Goal: Task Accomplishment & Management: Complete application form

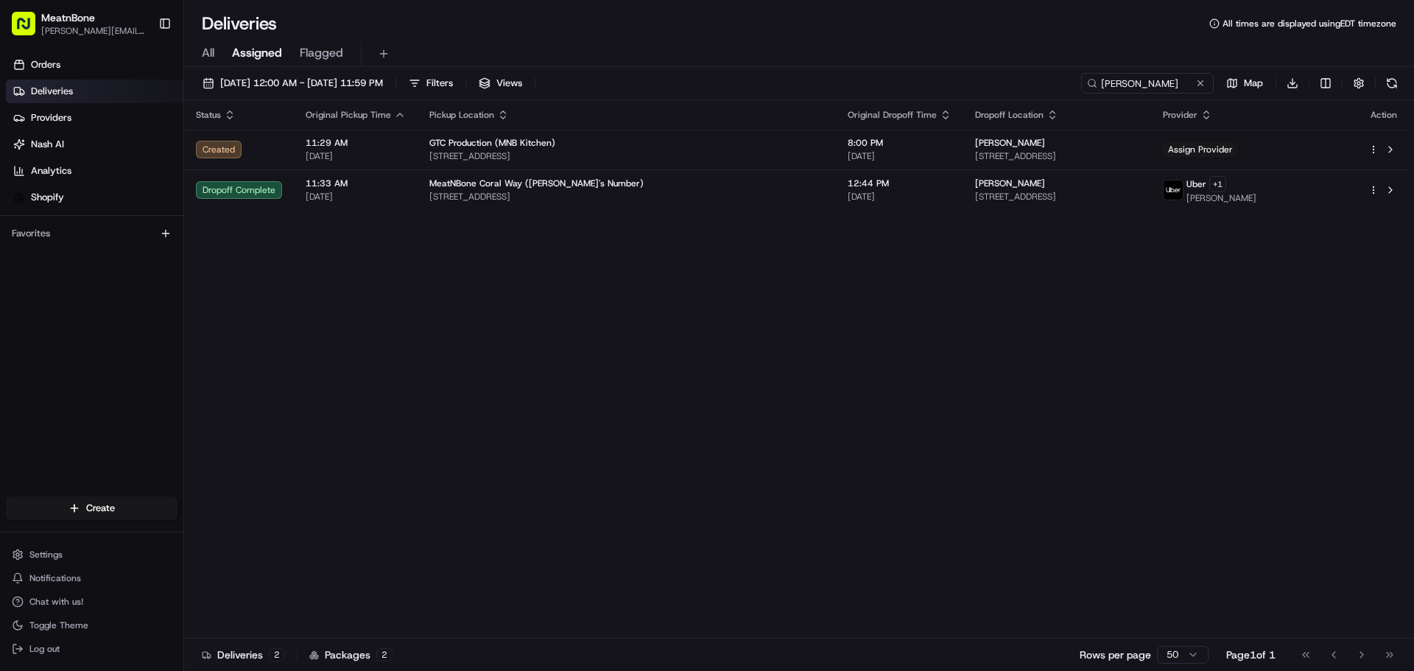
click at [287, 315] on div "Status Original Pickup Time Pickup Location Original Dropoff Time Dropoff Locat…" at bounding box center [797, 369] width 1227 height 538
click at [105, 69] on link "Orders" at bounding box center [95, 65] width 178 height 24
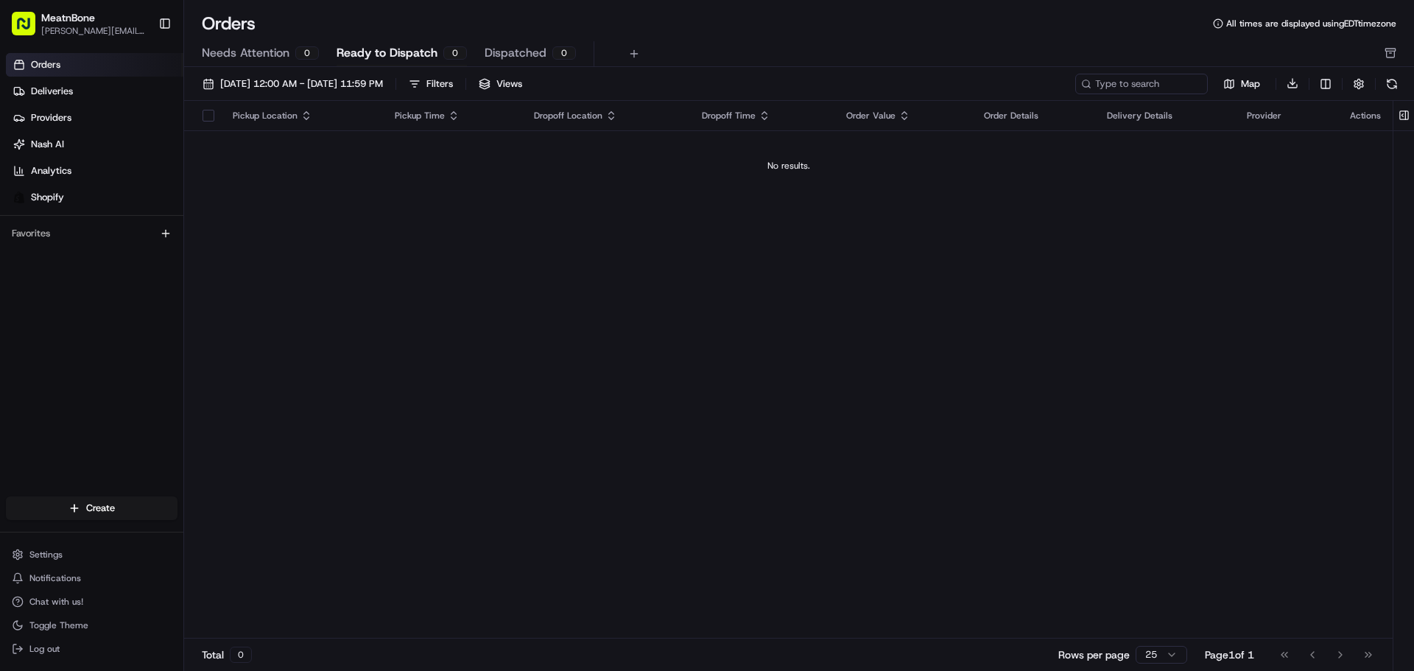
click at [105, 514] on html "MeatnBone [PERSON_NAME][EMAIL_ADDRESS][DOMAIN_NAME] Toggle Sidebar Orders Deliv…" at bounding box center [707, 335] width 1414 height 671
drag, startPoint x: 222, startPoint y: 524, endPoint x: 228, endPoint y: 537, distance: 14.5
click at [222, 525] on link "Delivery" at bounding box center [266, 535] width 164 height 27
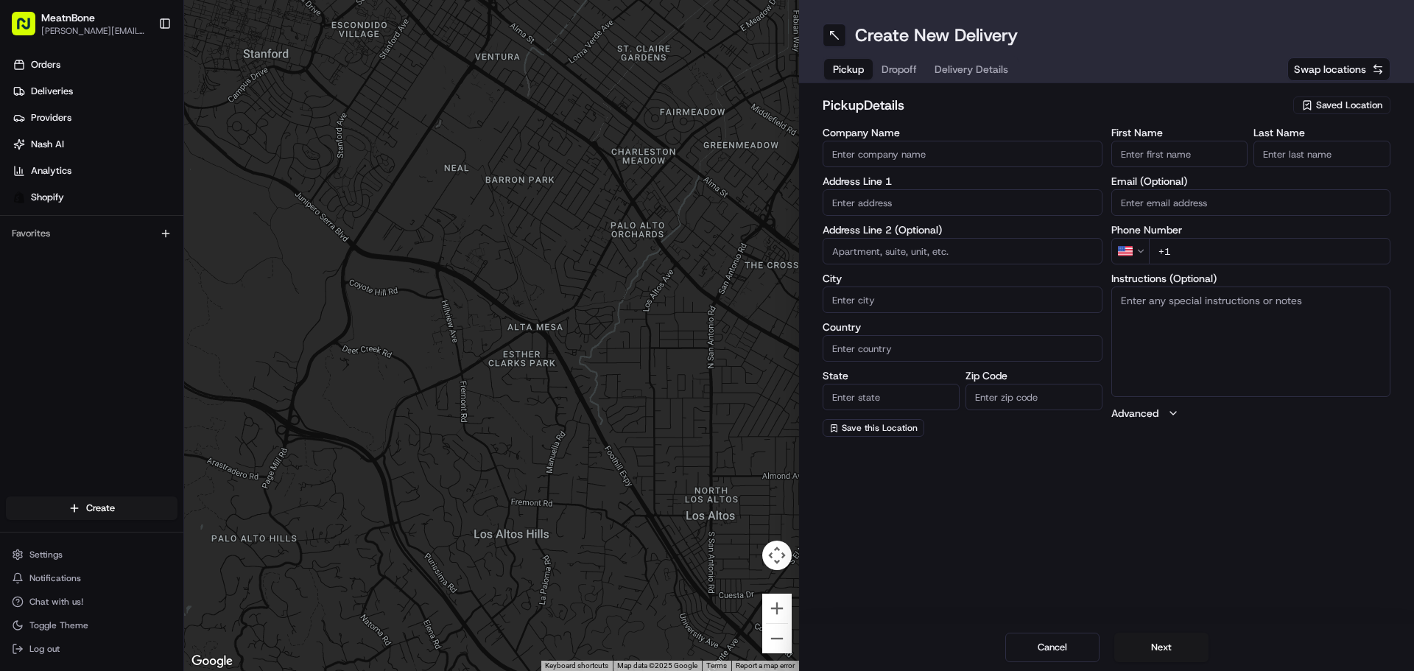
click at [1345, 104] on span "Saved Location" at bounding box center [1349, 105] width 66 height 13
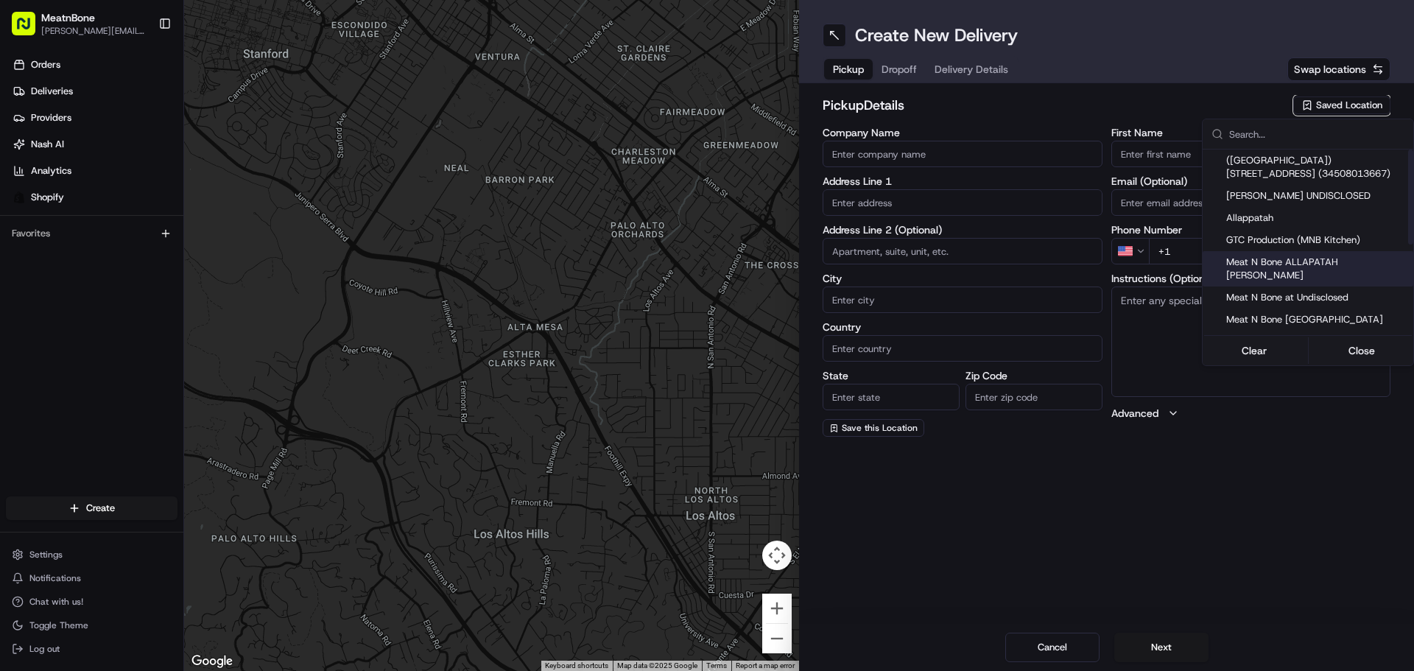
click at [1360, 263] on span "Meat N Bone ALLAPATAH [PERSON_NAME]" at bounding box center [1317, 269] width 181 height 27
type input "Meat N Bone ALLAPATAH [PERSON_NAME]"
type input "[STREET_ADDRESS]"
type input "[GEOGRAPHIC_DATA]"
type input "US"
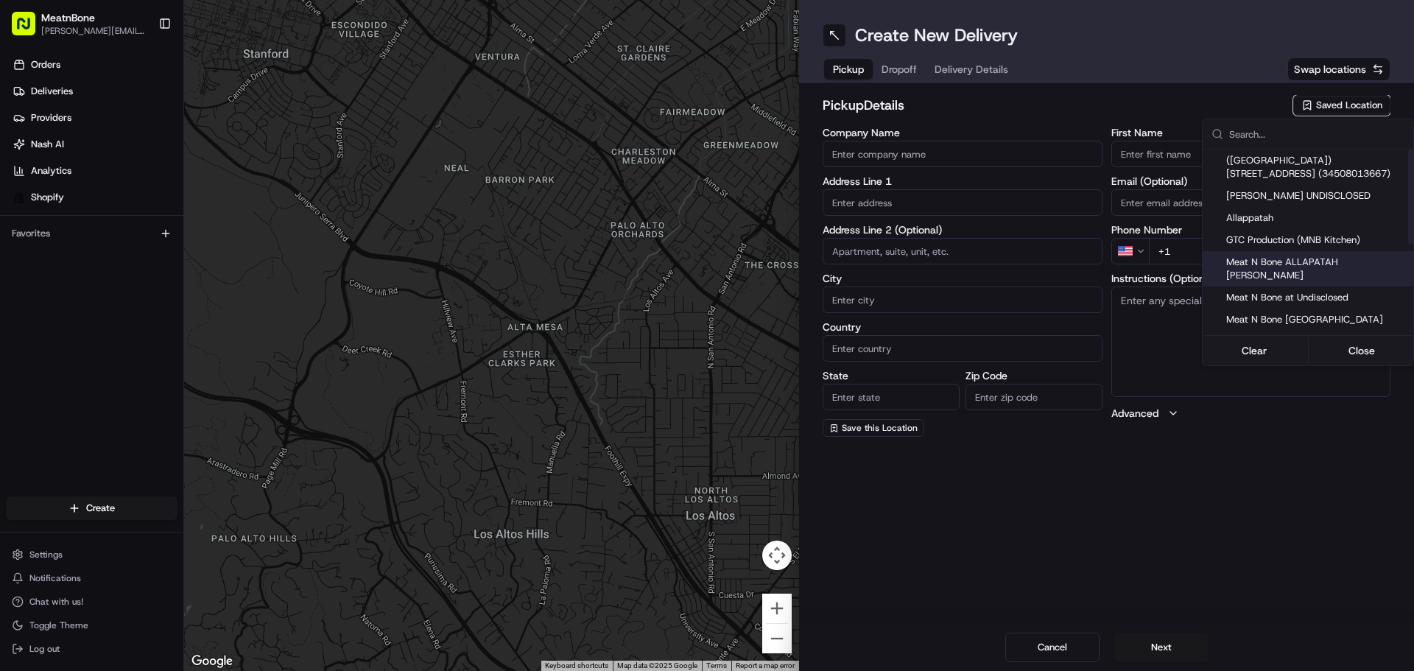
type input "FL"
type input "33142"
type input "[PERSON_NAME]"
type input "bello"
type input "[PERSON_NAME][EMAIL_ADDRESS][DOMAIN_NAME]"
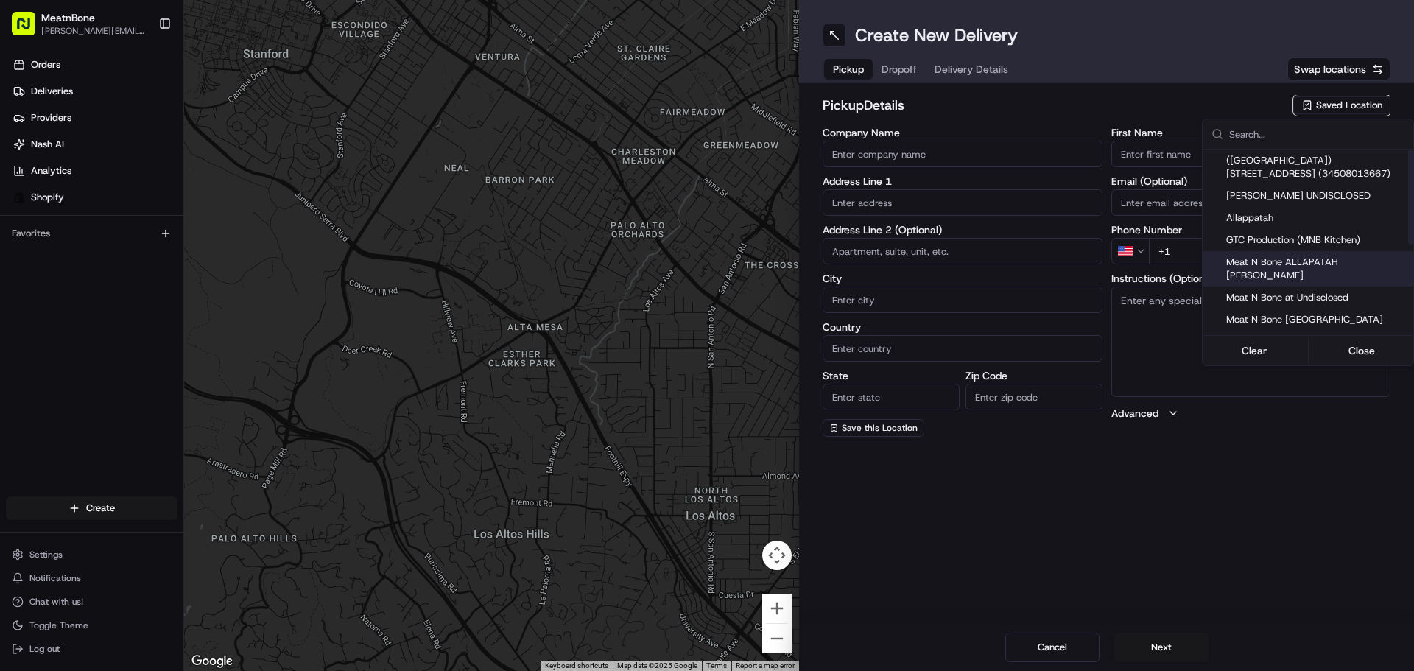
type input "[PHONE_NUMBER]"
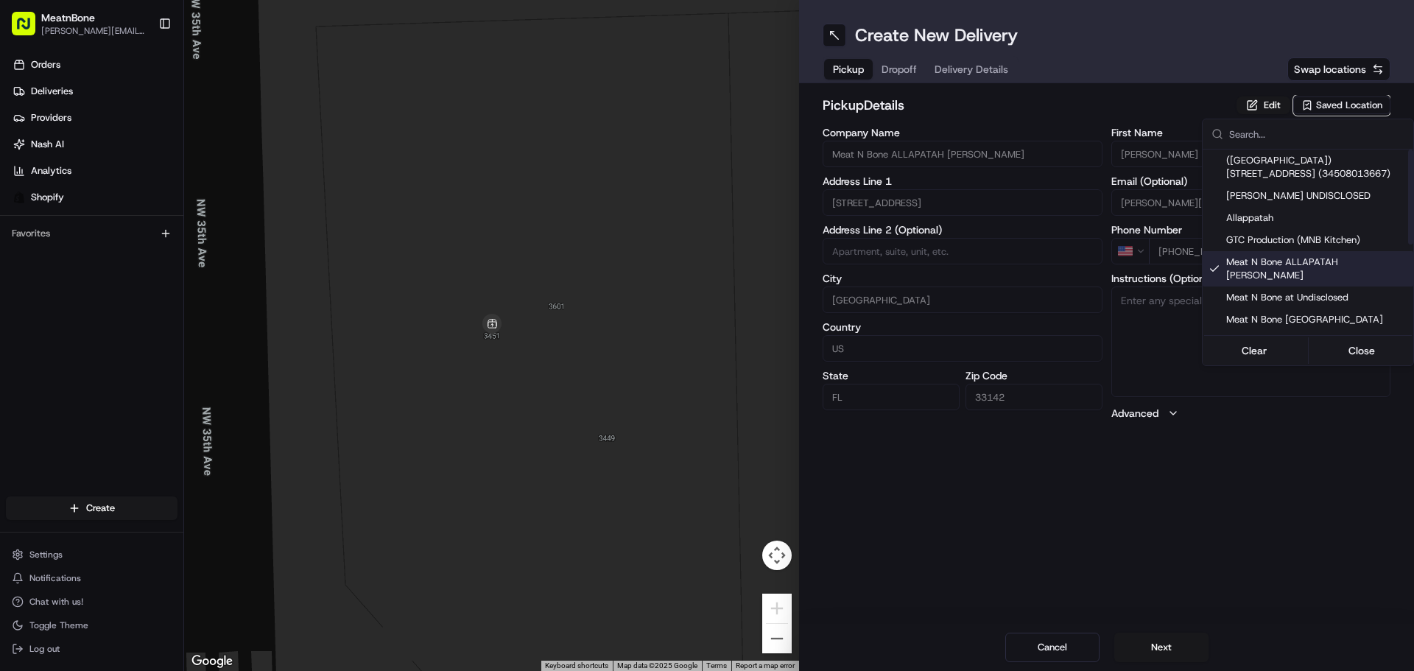
click at [1355, 262] on span "Meat N Bone ALLAPATAH [PERSON_NAME]" at bounding box center [1317, 269] width 181 height 27
type input "+1"
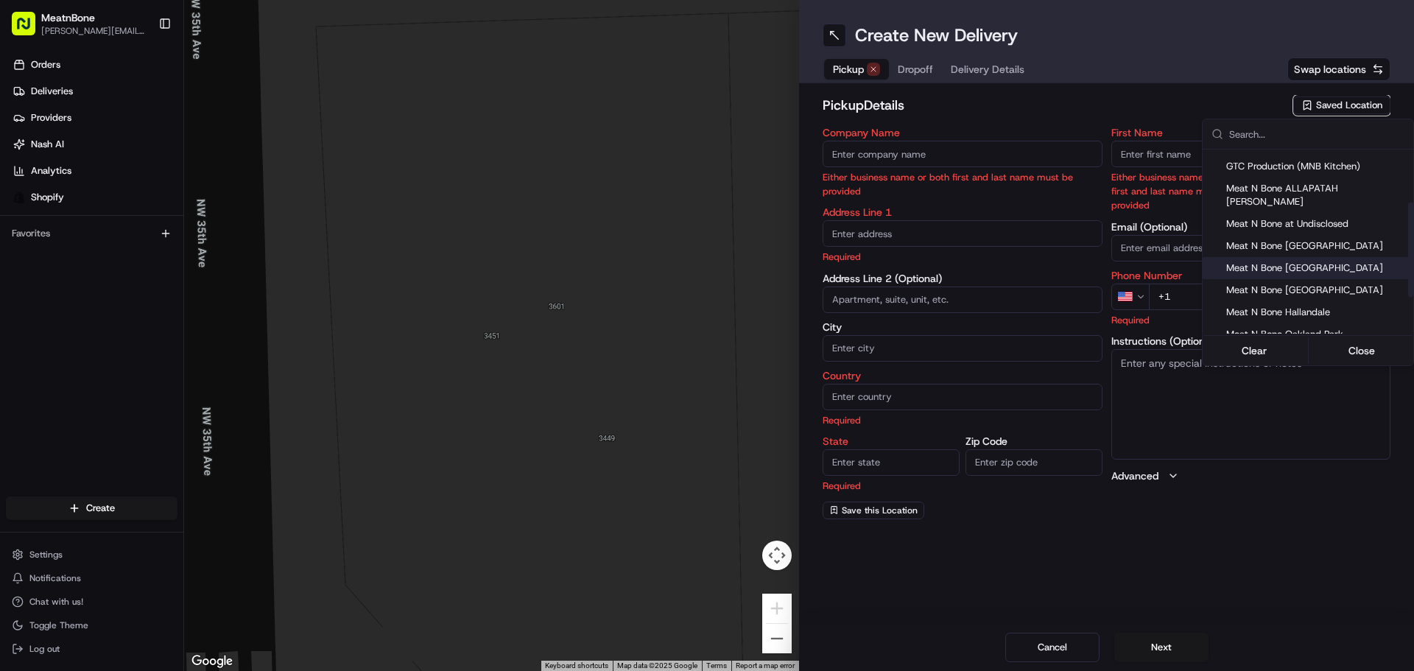
scroll to position [174, 0]
click at [1384, 263] on span "Meat N’ Bone Coral Way (UNDISCLOSED)" at bounding box center [1317, 269] width 181 height 13
type input "Meat N’ Bone Coral Way (UNDISCLOSED)"
type input "2207 Coral Wy"
type input "Coral Gables"
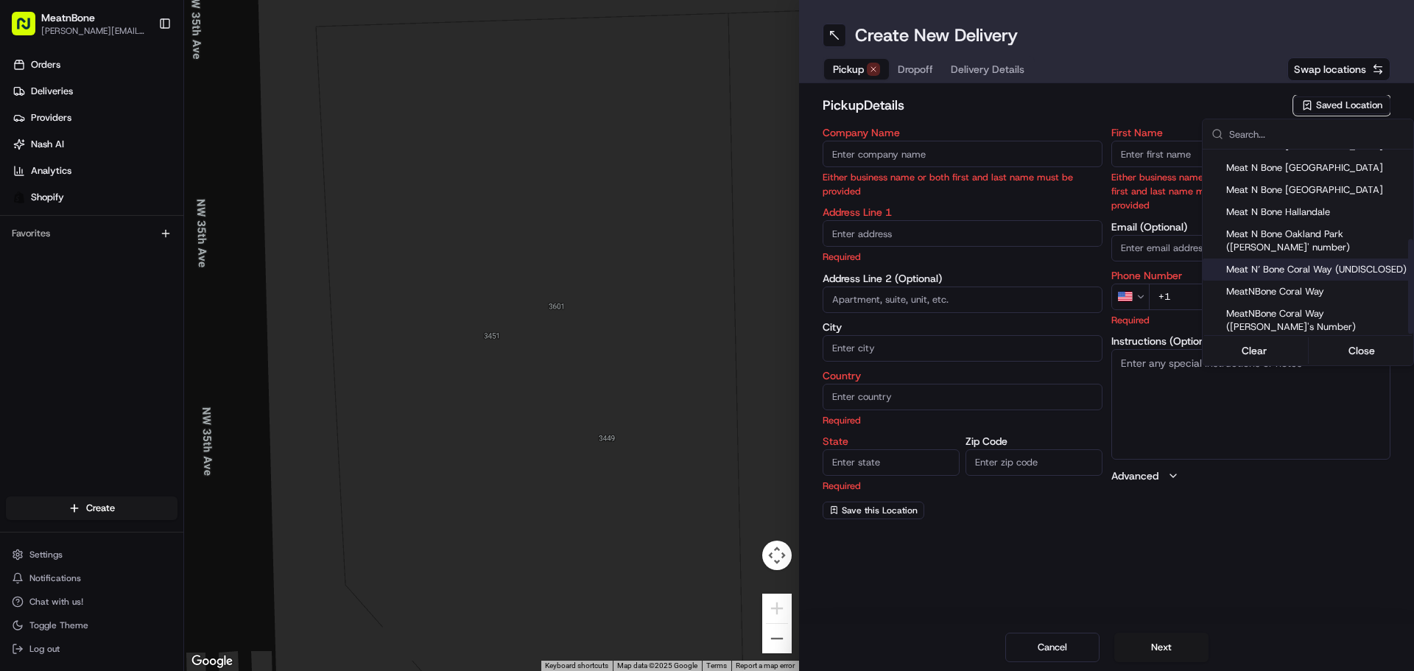
type input "US"
type input "FL"
type input "33145"
type input "Meat N"
type input "Bone"
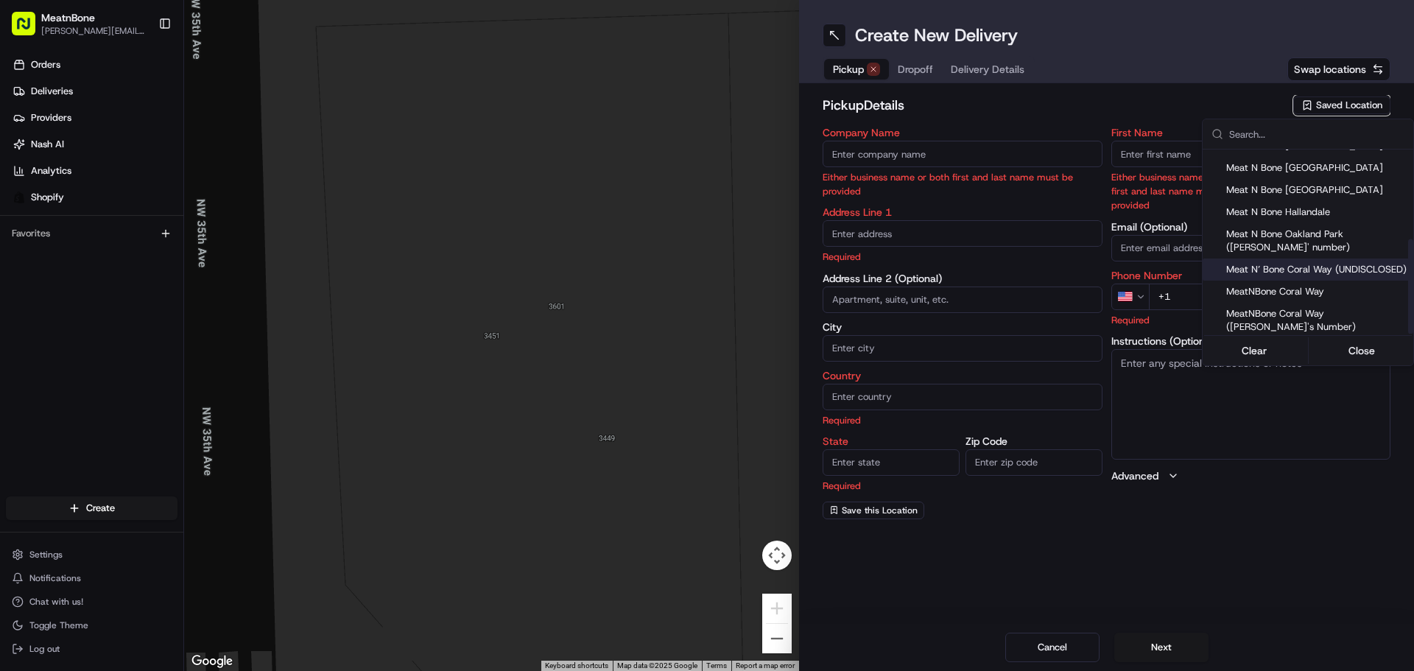
type input "[EMAIL_ADDRESS][DOMAIN_NAME]"
type input "[PHONE_NUMBER]"
type textarea "Come inside the Meat N’ Bone boutique"
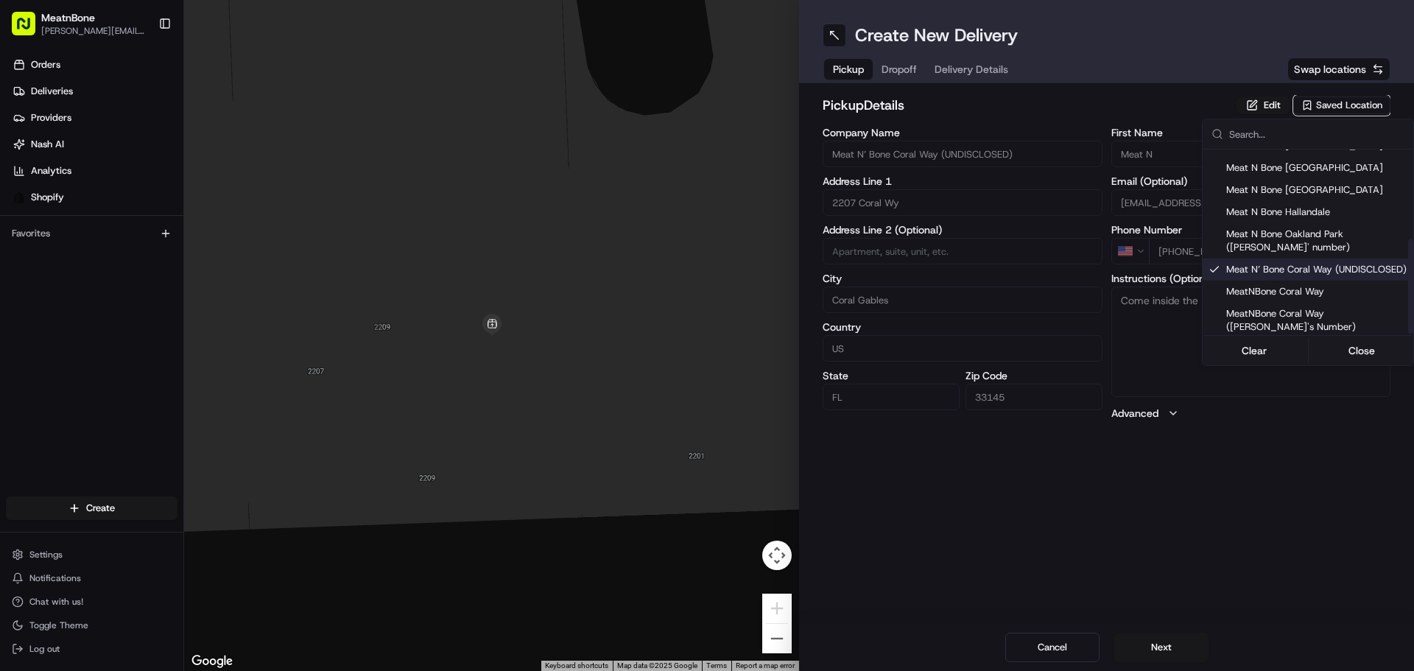
click at [1384, 263] on span "Meat N’ Bone Coral Way (UNDISCLOSED)" at bounding box center [1317, 269] width 181 height 13
type input "+1"
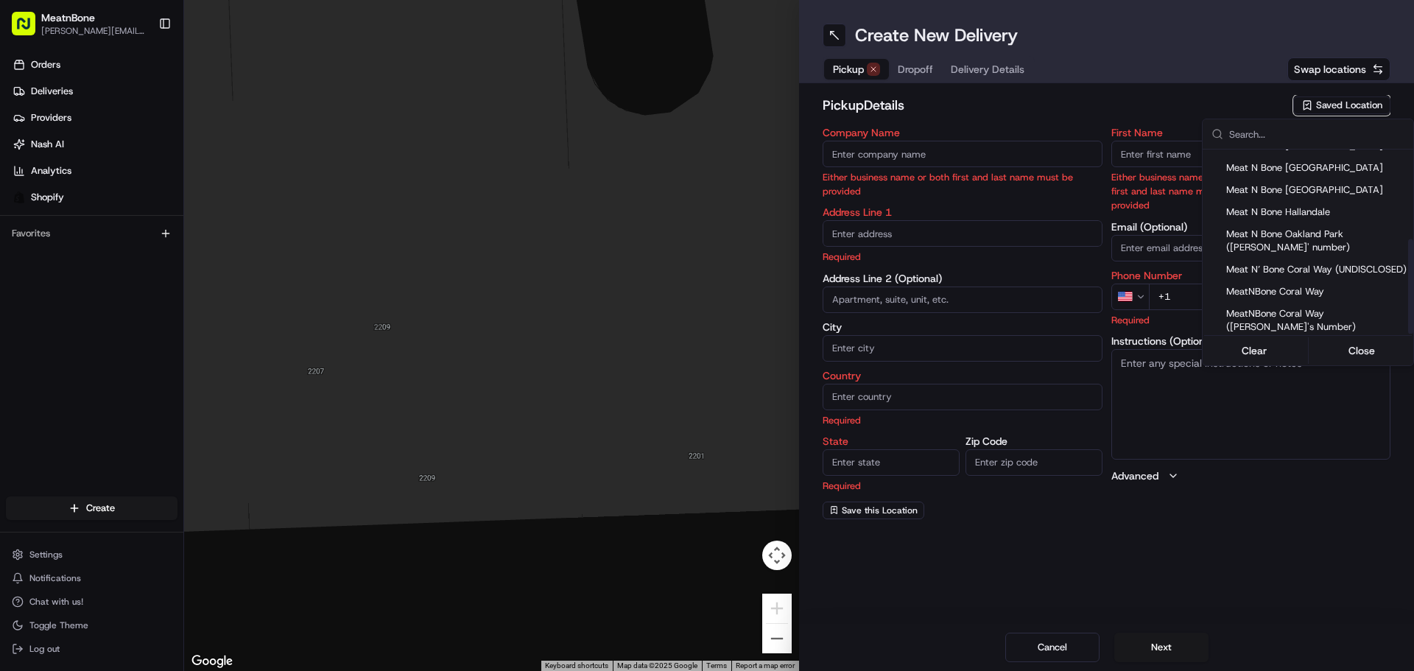
click at [1386, 338] on div "MeatNBone Coral Way ([PERSON_NAME])" at bounding box center [1308, 355] width 211 height 35
type input "MeatNBone Coral Way ([PERSON_NAME])"
type input "[STREET_ADDRESS]"
type input "[GEOGRAPHIC_DATA]"
type input "US"
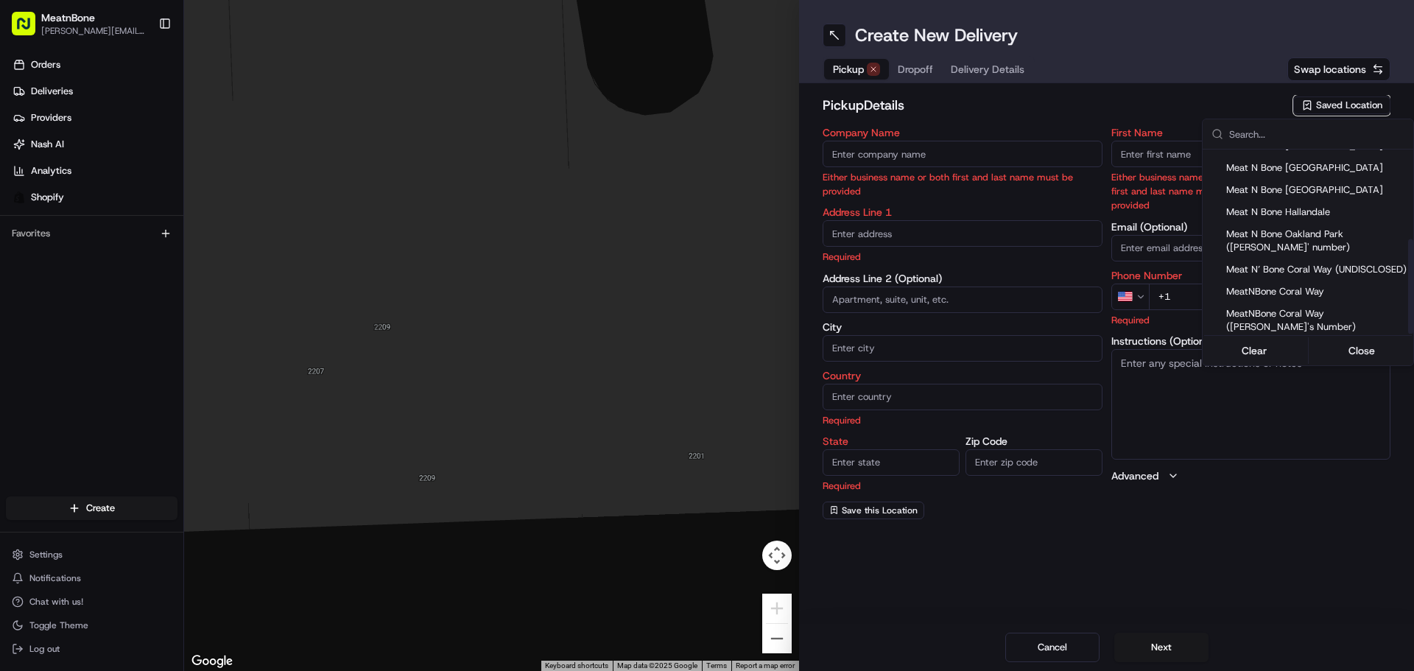
type input "FL"
type input "33145"
type input "[PERSON_NAME]"
type input "[PHONE_NUMBER]"
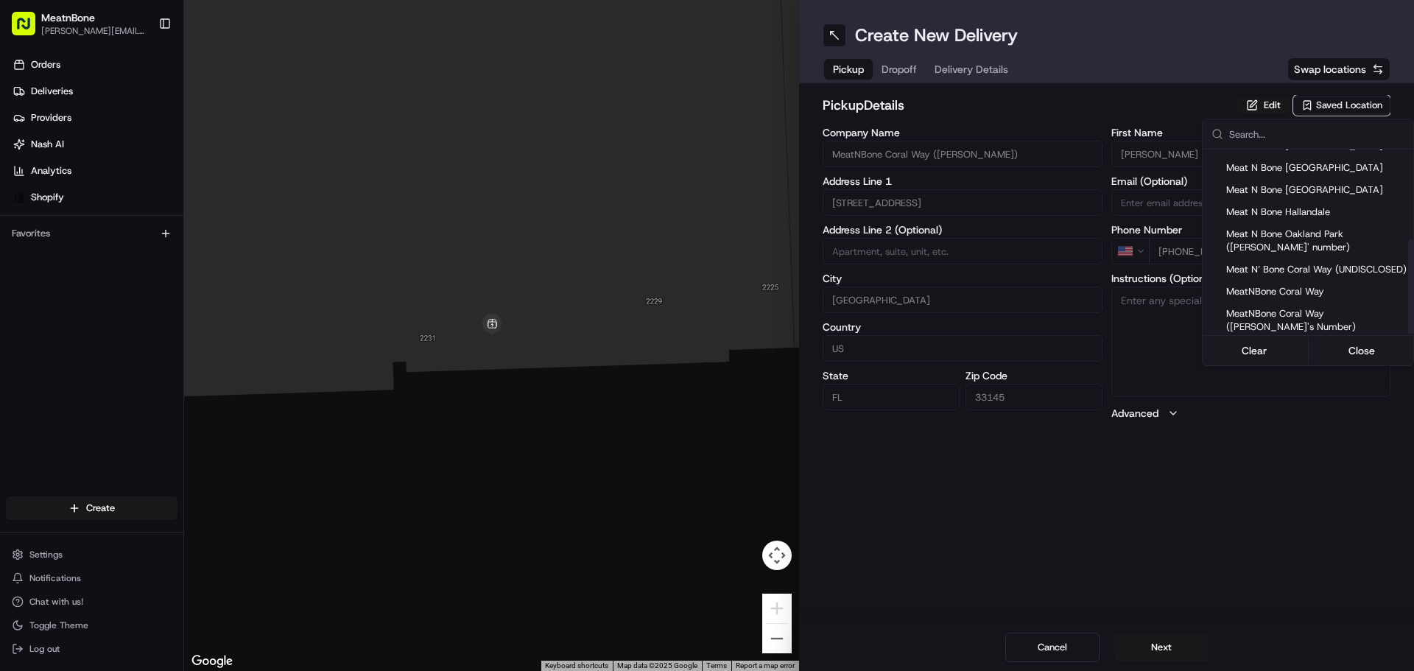
click at [1375, 338] on div "MeatNBone Coral Way ([PERSON_NAME])" at bounding box center [1308, 355] width 211 height 35
type input "+1"
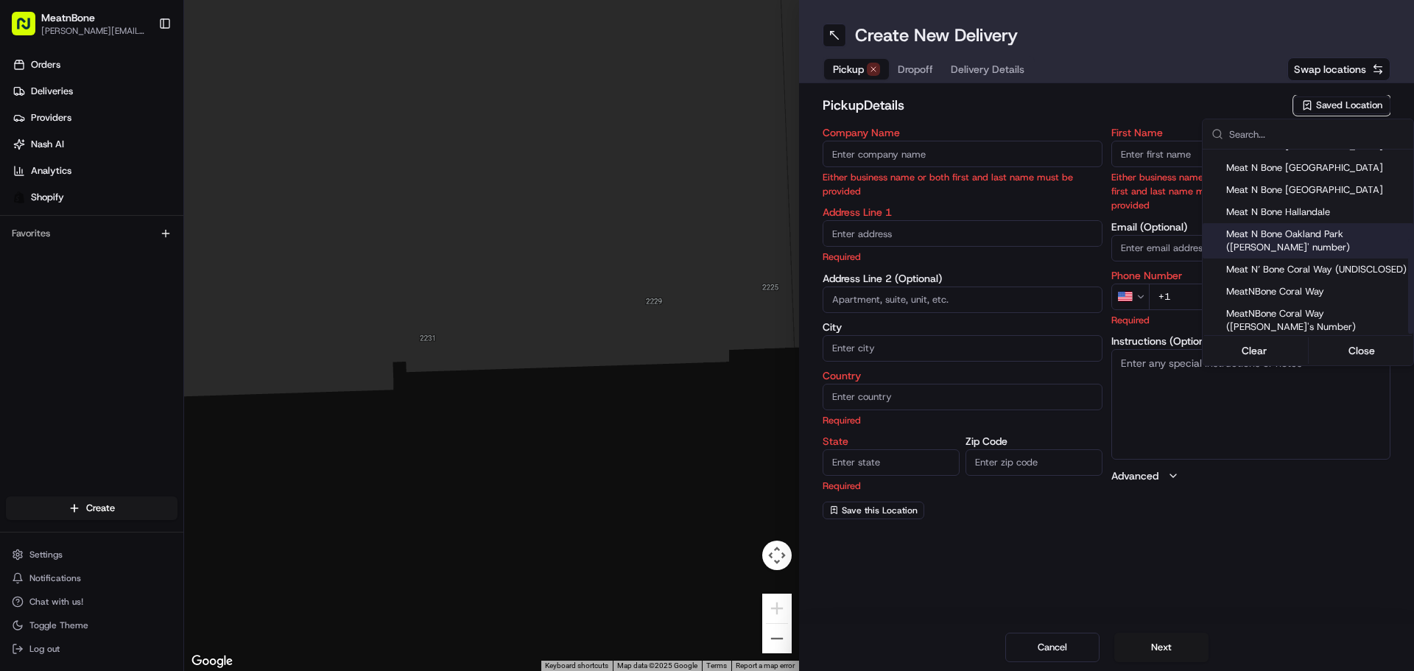
click at [1366, 244] on div "Meat N Bone Oakland Park ([PERSON_NAME]' number)" at bounding box center [1308, 240] width 211 height 35
type input "Meat N Bone Oakland Park ([PERSON_NAME]' number)"
type input "[STREET_ADDRESS][PERSON_NAME]"
type input "[GEOGRAPHIC_DATA]"
type input "US"
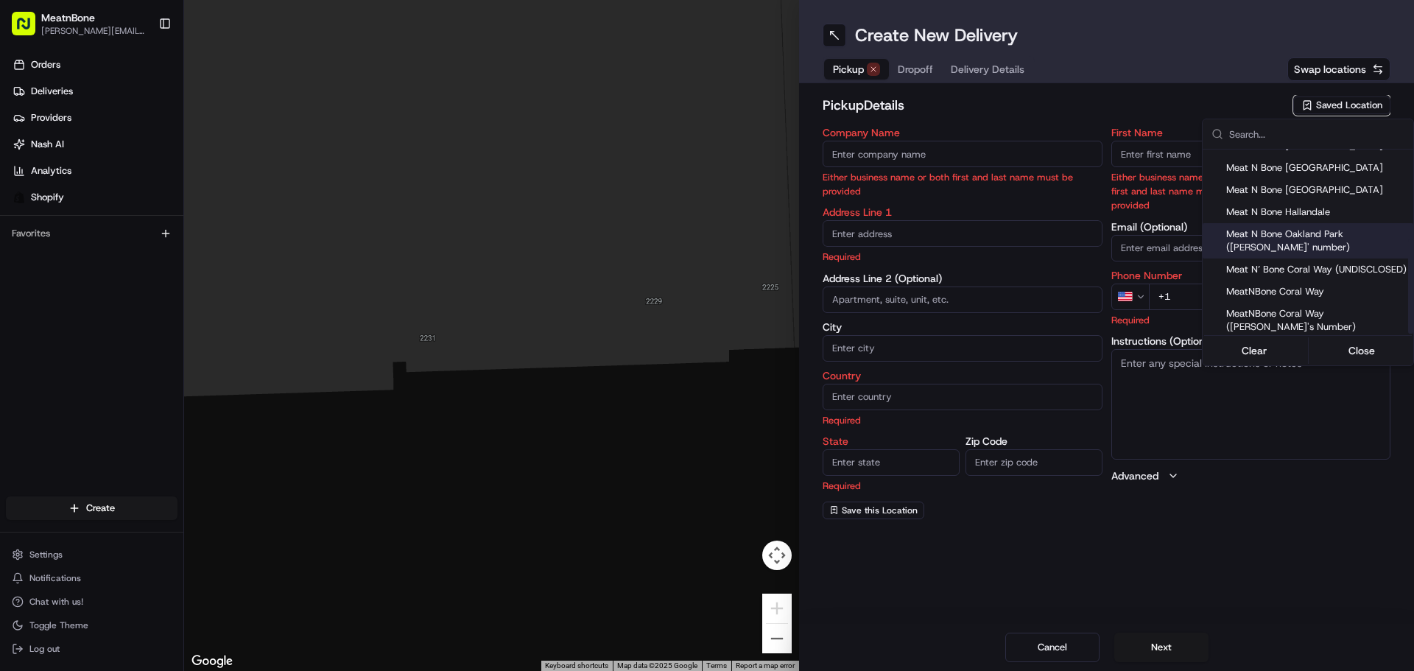
type input "FL"
type input "33334"
type input "[PHONE_NUMBER]"
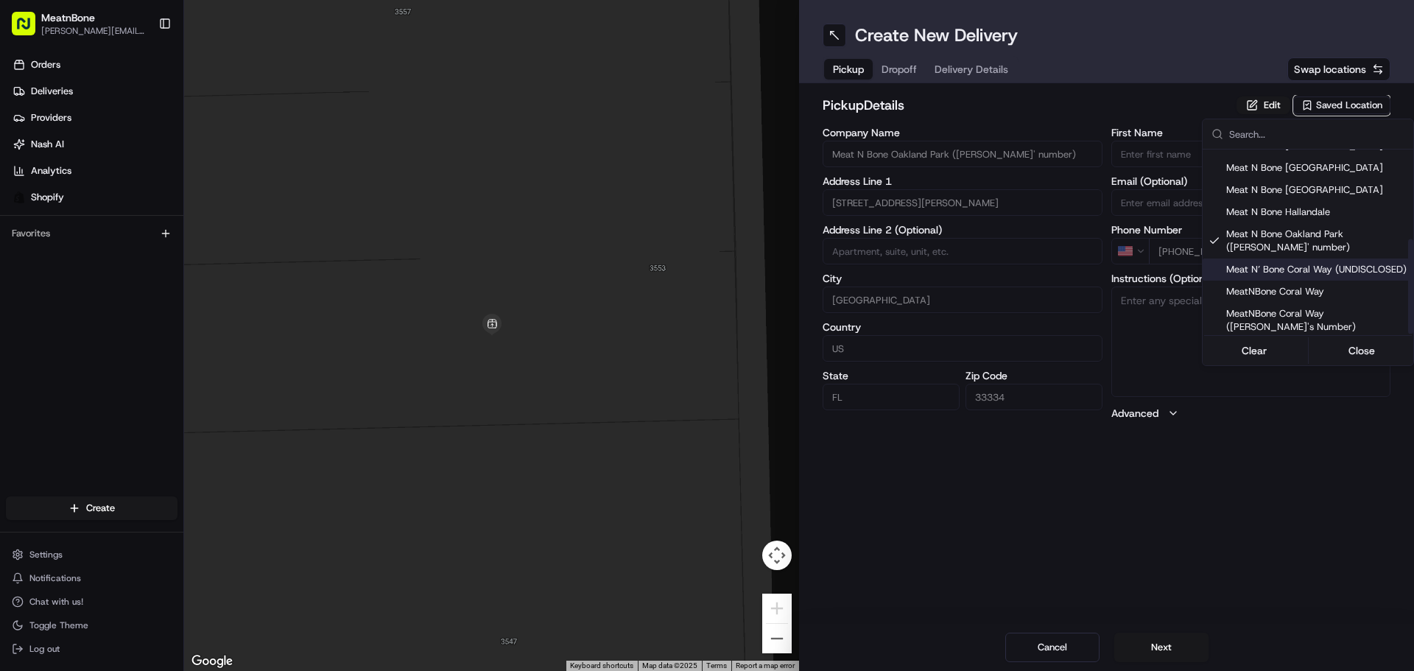
click at [1364, 236] on span "Meat N Bone Oakland Park ([PERSON_NAME]' number)" at bounding box center [1317, 241] width 181 height 27
type input "+1"
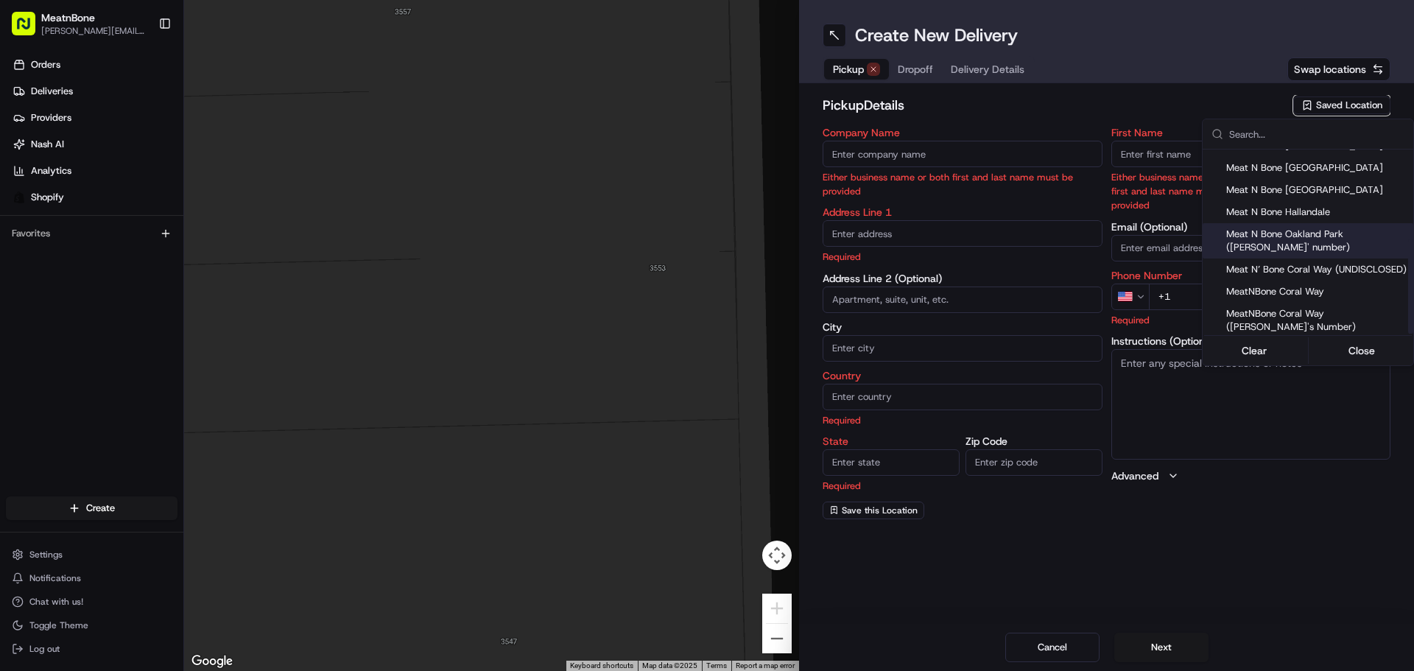
click at [1364, 263] on span "Meat N’ Bone Coral Way (UNDISCLOSED)" at bounding box center [1317, 269] width 181 height 13
type input "Meat N’ Bone Coral Way (UNDISCLOSED)"
type input "2207 Coral Wy"
type input "Coral Gables"
type input "US"
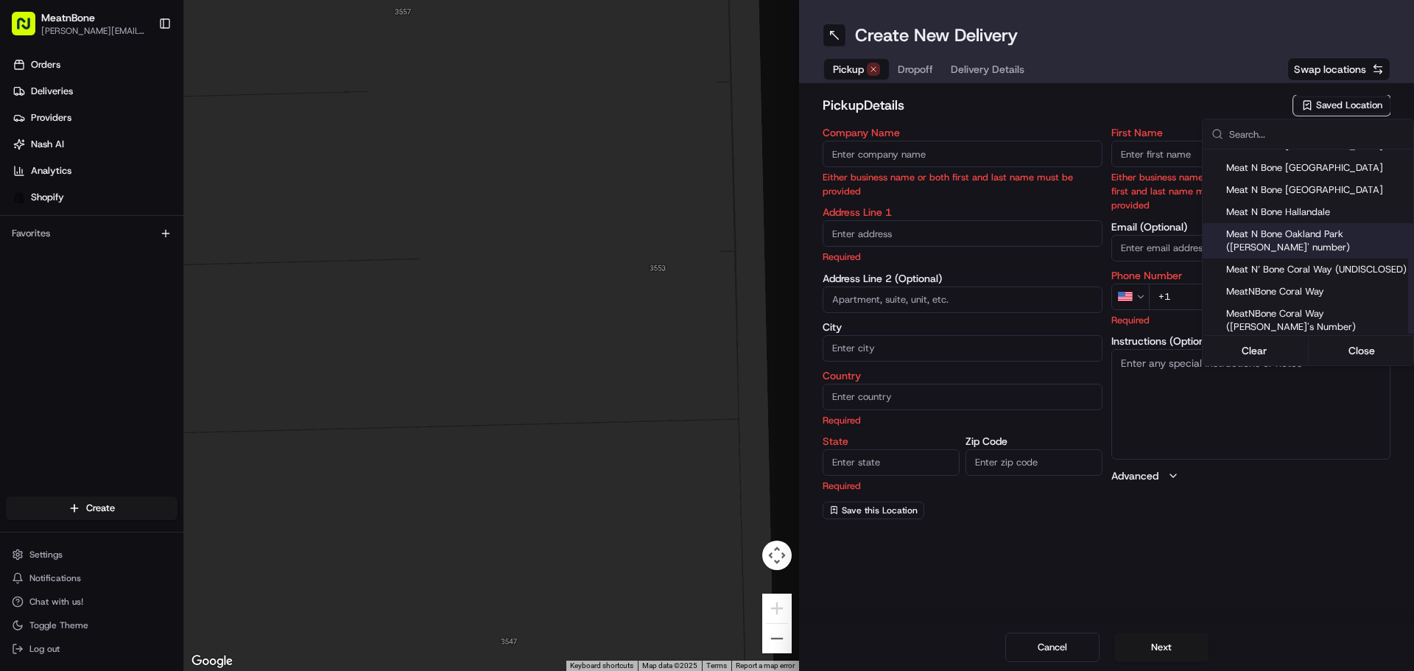
type input "FL"
type input "33145"
type input "Meat N"
type input "Bone"
type input "[EMAIL_ADDRESS][DOMAIN_NAME]"
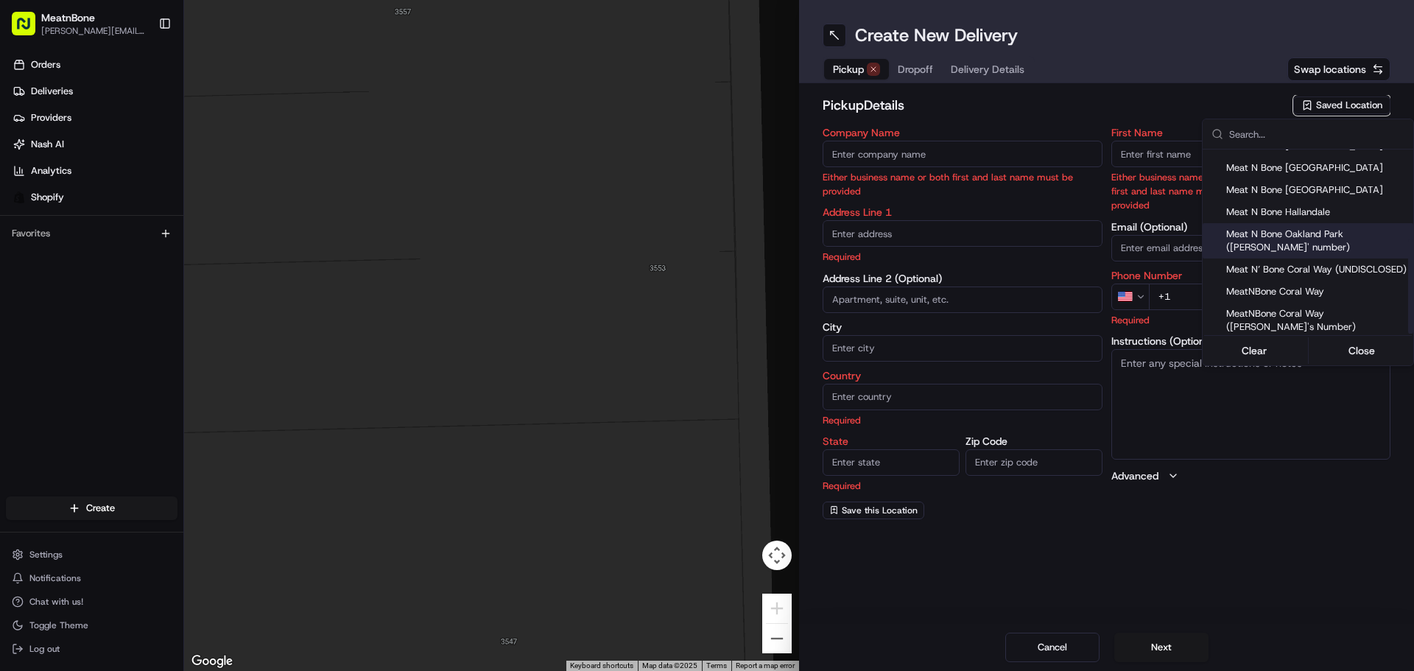
type input "[PHONE_NUMBER]"
type textarea "Come inside the Meat N’ Bone boutique"
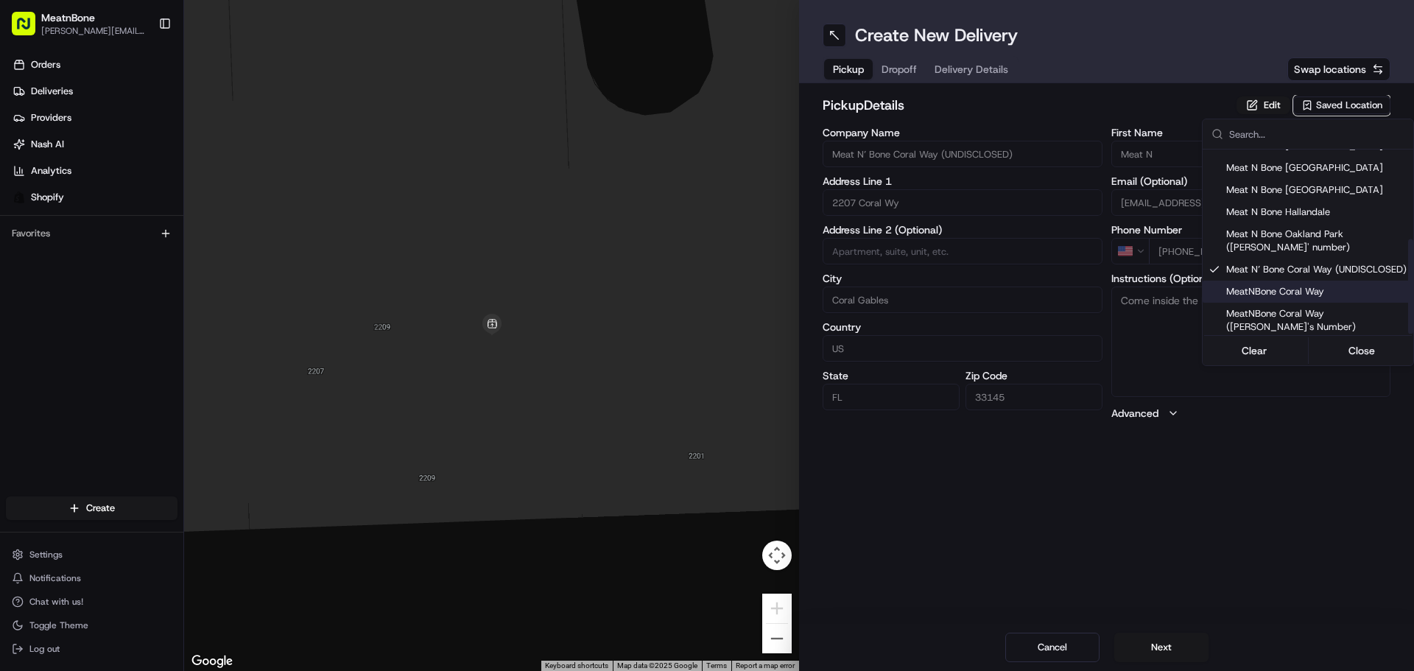
click at [1347, 511] on html "MeatnBone [PERSON_NAME][EMAIL_ADDRESS][DOMAIN_NAME] Toggle Sidebar Orders Deliv…" at bounding box center [707, 335] width 1414 height 671
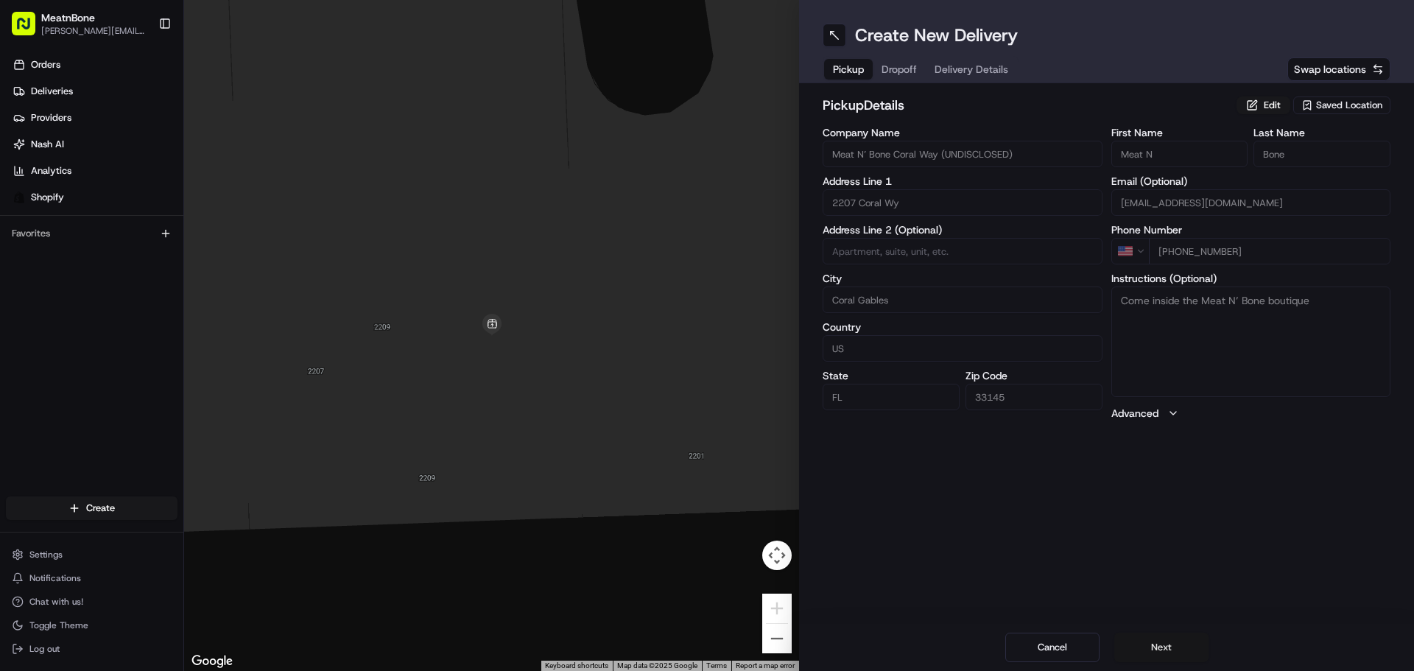
click at [1159, 644] on button "Next" at bounding box center [1162, 647] width 94 height 29
click at [947, 156] on input "Company Name" at bounding box center [963, 154] width 280 height 27
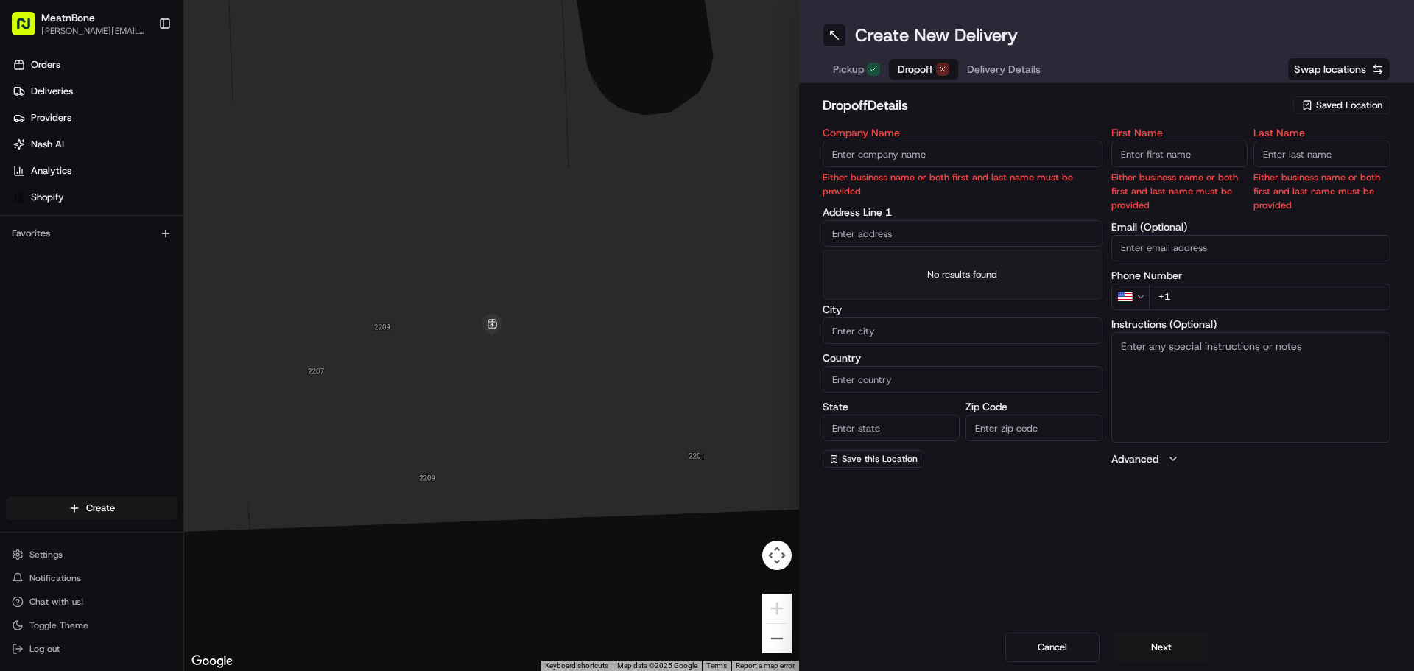
click at [838, 192] on div "Company Name Either business name or both first and last name must be provided …" at bounding box center [963, 297] width 280 height 340
paste input "[STREET_ADDRESS]"
click at [943, 267] on div "[STREET_ADDRESS]" at bounding box center [963, 264] width 273 height 22
type input "[STREET_ADDRESS]"
type input "[GEOGRAPHIC_DATA]"
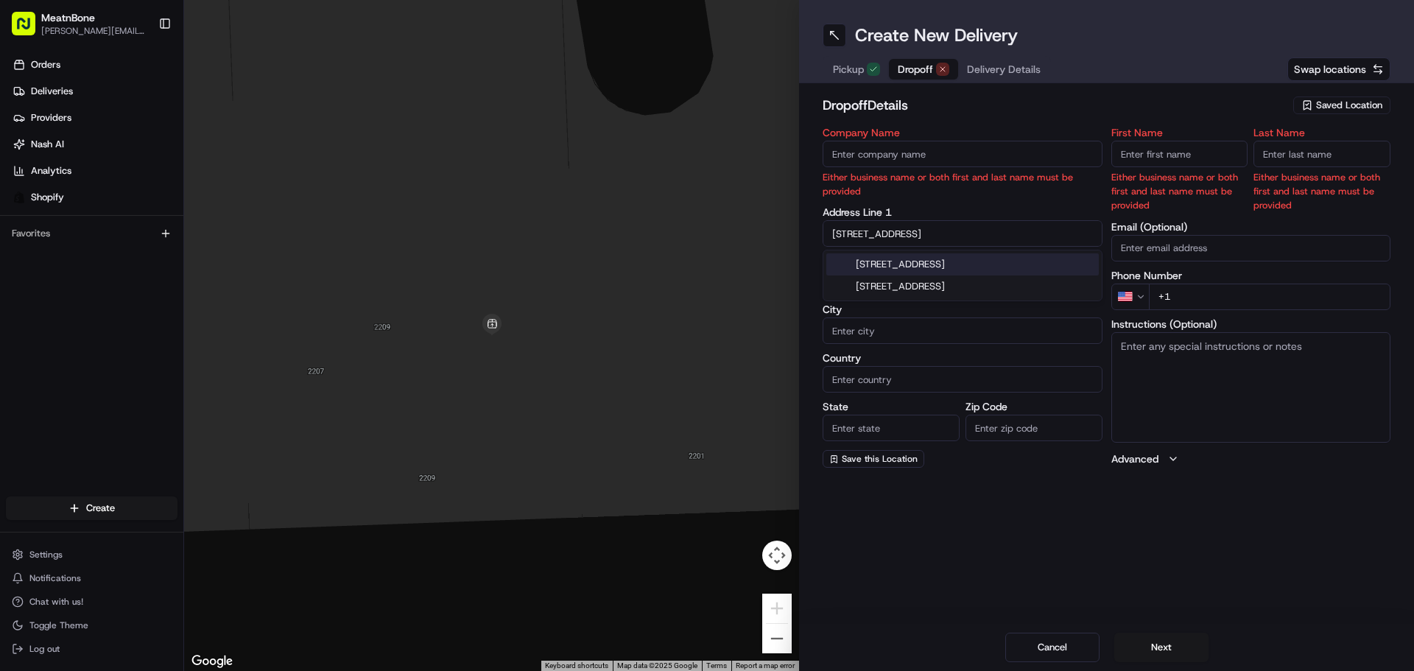
type input "[GEOGRAPHIC_DATA]"
type input "FL"
type input "33169"
type input "[STREET_ADDRESS]"
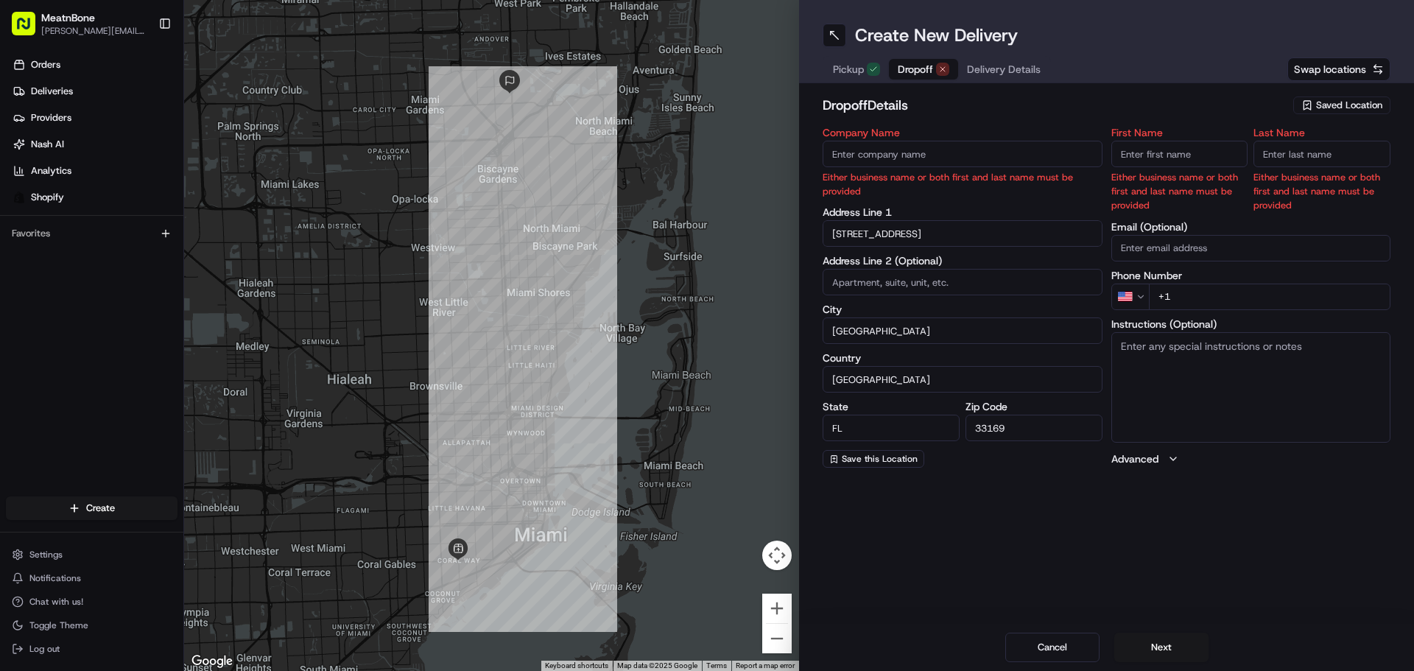
click at [1206, 289] on input "+1" at bounding box center [1270, 297] width 242 height 27
paste input "[PHONE_NUMBER]"
type input "[PHONE_NUMBER]"
click at [1241, 497] on div "Create New Delivery Pickup Dropoff Delivery Details Swap locations dropoff Deta…" at bounding box center [1106, 335] width 615 height 671
click at [905, 287] on input at bounding box center [963, 282] width 280 height 27
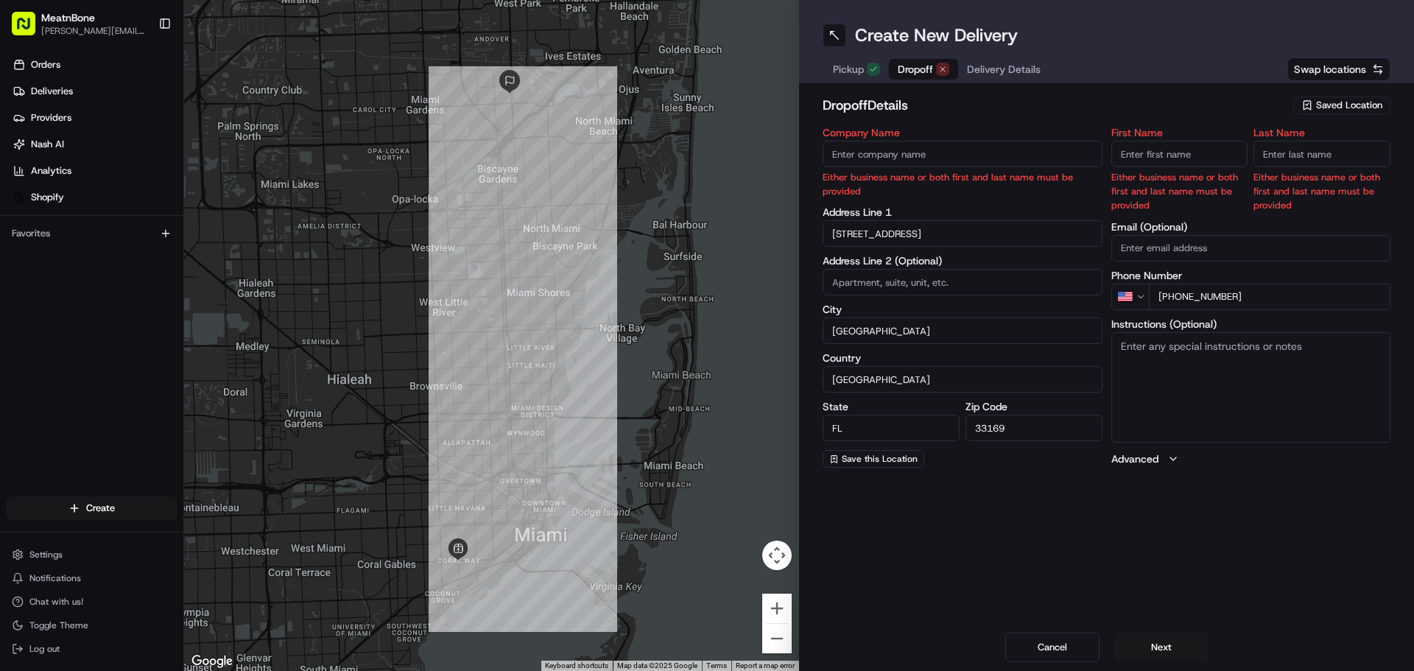
click at [1201, 144] on input "First Name" at bounding box center [1180, 154] width 137 height 27
click at [1175, 168] on div "First Name Either business name or both first and last name must be provided" at bounding box center [1180, 169] width 137 height 85
click at [1183, 156] on input "First Name" at bounding box center [1180, 154] width 137 height 27
paste input "[PERSON_NAME]"
drag, startPoint x: 1145, startPoint y: 155, endPoint x: 1203, endPoint y: 155, distance: 57.5
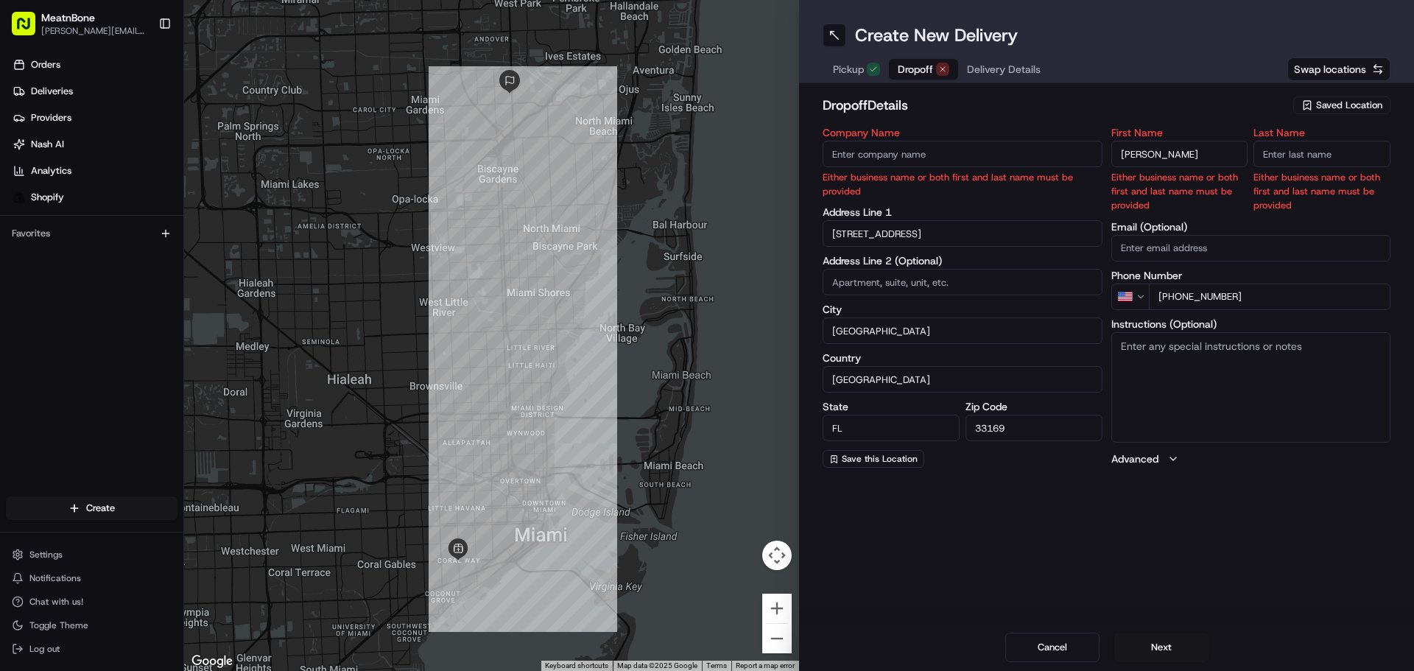
click at [1203, 155] on input "[PERSON_NAME]" at bounding box center [1180, 154] width 137 height 27
type input "[PERSON_NAME]"
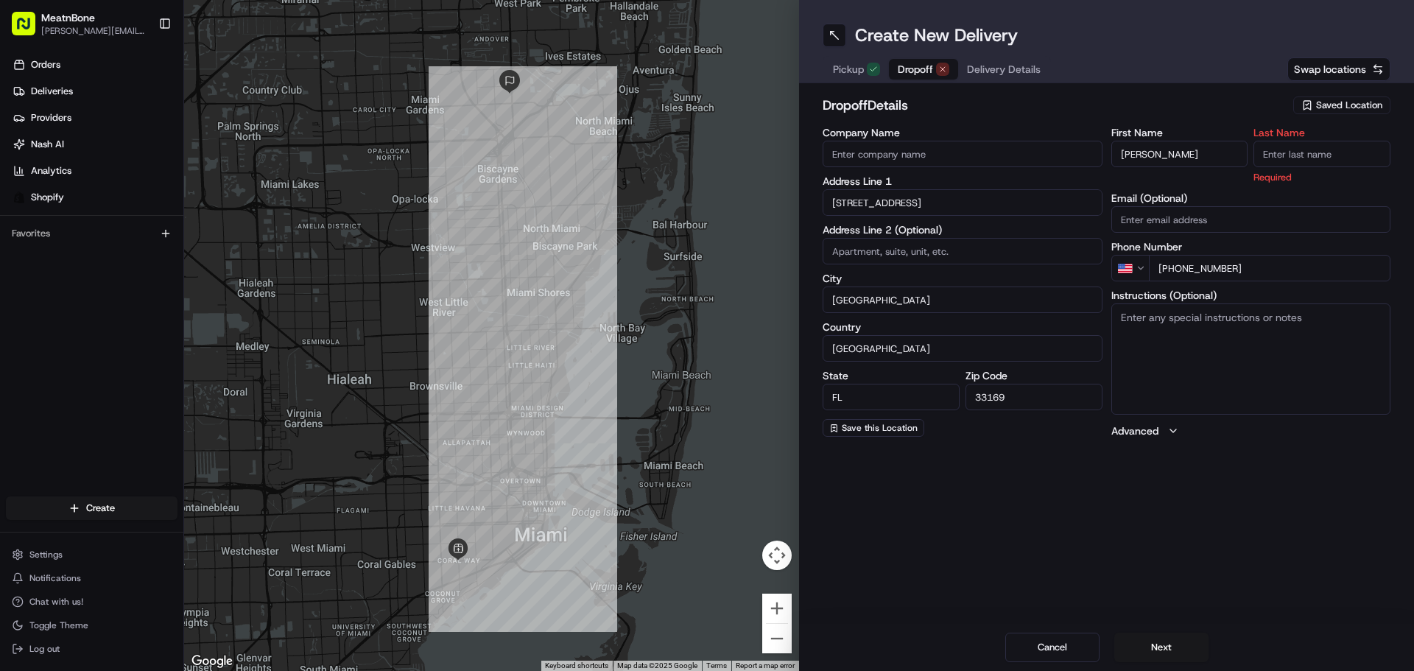
click at [1288, 154] on input "Last Name" at bounding box center [1322, 154] width 137 height 27
paste input "[PERSON_NAME]"
type input "[PERSON_NAME]"
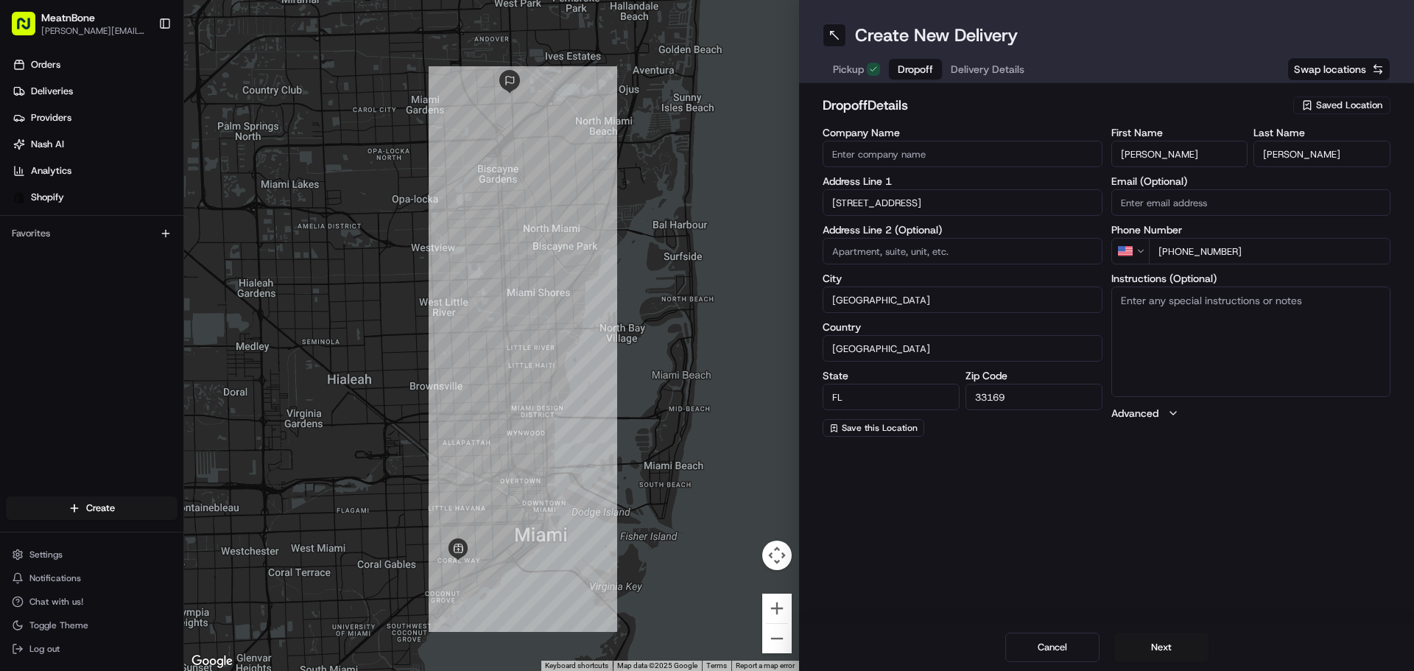
drag, startPoint x: 1145, startPoint y: 153, endPoint x: 1213, endPoint y: 153, distance: 67.0
click at [1213, 153] on input "[PERSON_NAME]" at bounding box center [1180, 154] width 137 height 27
type input "[PERSON_NAME]"
